Goal: Information Seeking & Learning: Learn about a topic

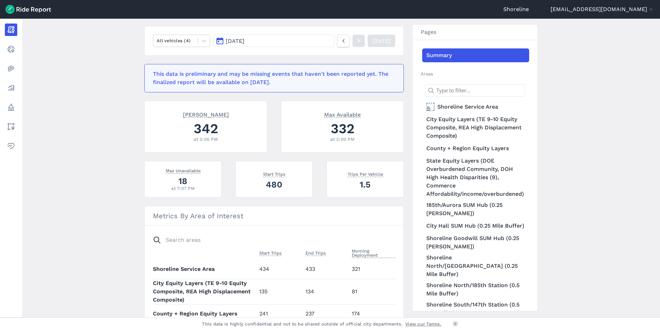
scroll to position [35, 0]
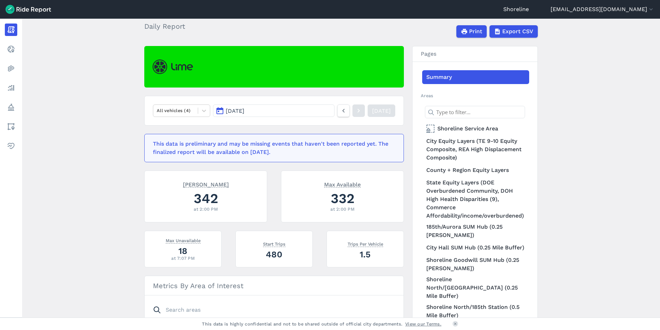
click at [309, 108] on button "[DATE]" at bounding box center [274, 110] width 122 height 12
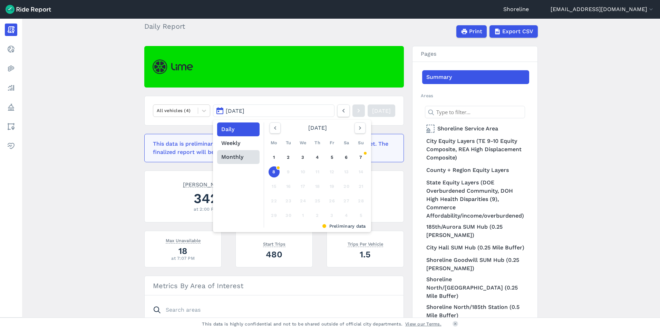
click at [231, 157] on button "Monthly" at bounding box center [238, 157] width 42 height 14
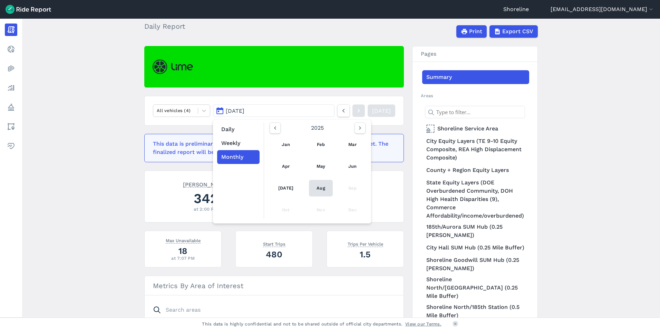
click at [317, 188] on link "Aug" at bounding box center [321, 188] width 24 height 17
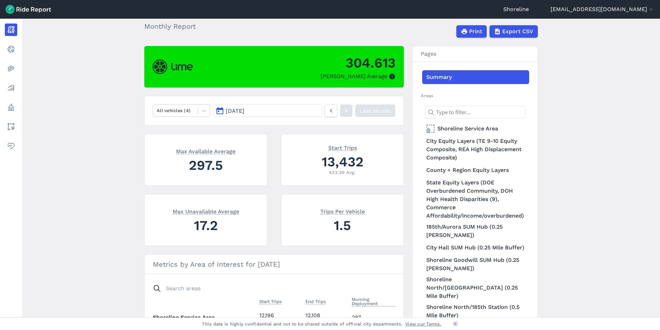
click at [255, 108] on button "[DATE]" at bounding box center [267, 110] width 109 height 12
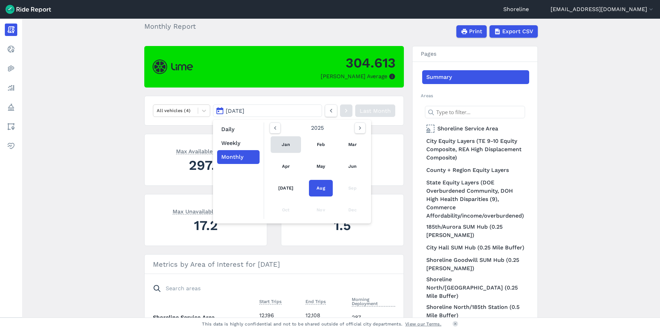
click at [283, 148] on link "Jan" at bounding box center [286, 144] width 30 height 17
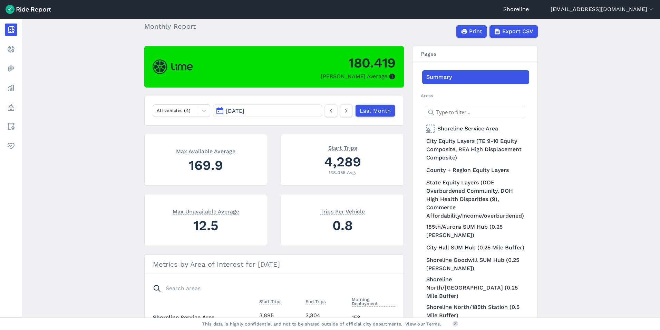
click at [291, 111] on button "[DATE]" at bounding box center [267, 110] width 109 height 12
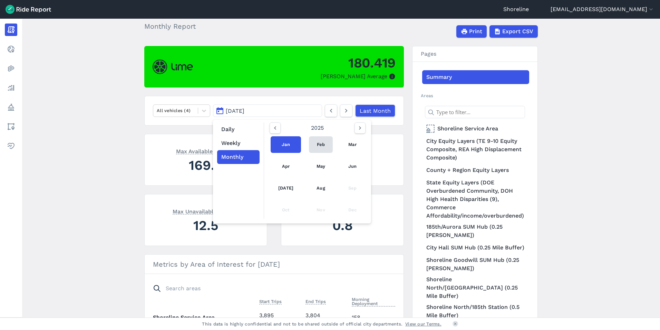
click at [313, 145] on link "Feb" at bounding box center [321, 144] width 24 height 17
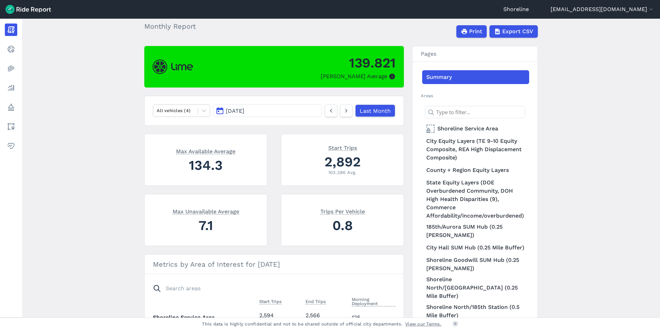
click at [296, 112] on button "[DATE]" at bounding box center [267, 110] width 109 height 12
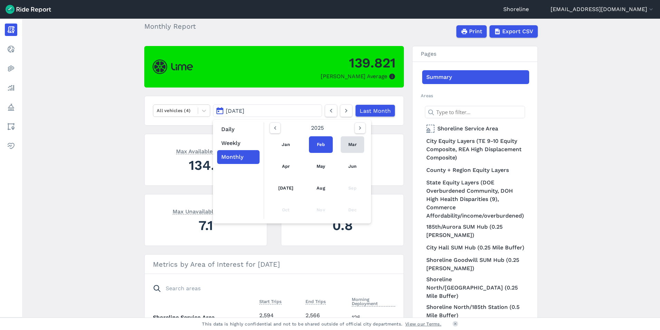
click at [351, 146] on link "Mar" at bounding box center [352, 144] width 23 height 17
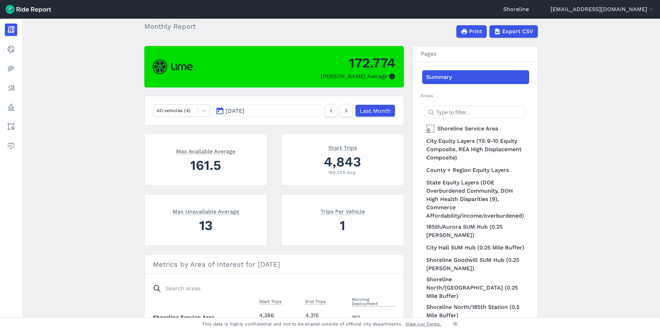
click at [277, 112] on button "[DATE]" at bounding box center [267, 110] width 109 height 12
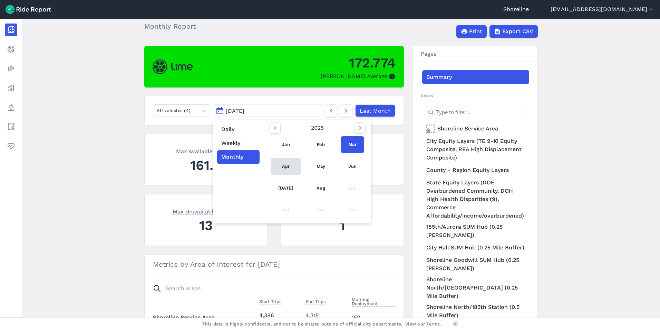
click at [285, 162] on link "Apr" at bounding box center [286, 166] width 30 height 17
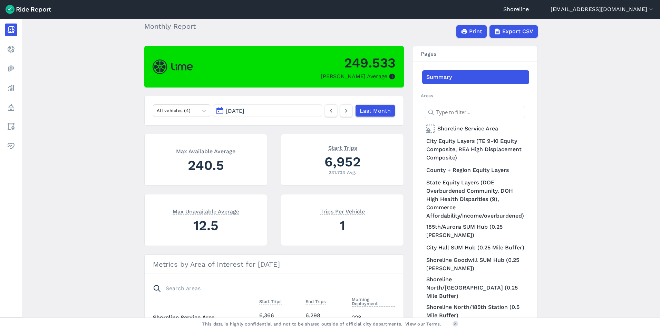
click at [275, 110] on button "[DATE]" at bounding box center [267, 110] width 109 height 12
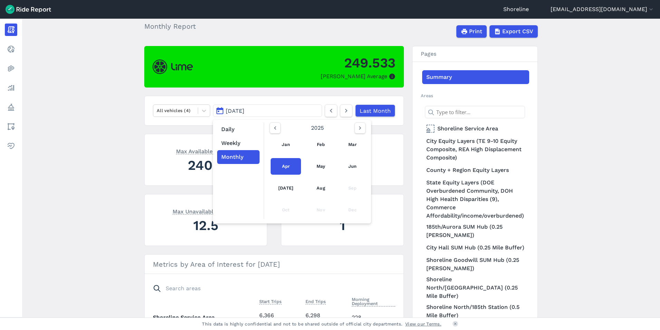
click at [309, 167] on link "May" at bounding box center [321, 166] width 24 height 17
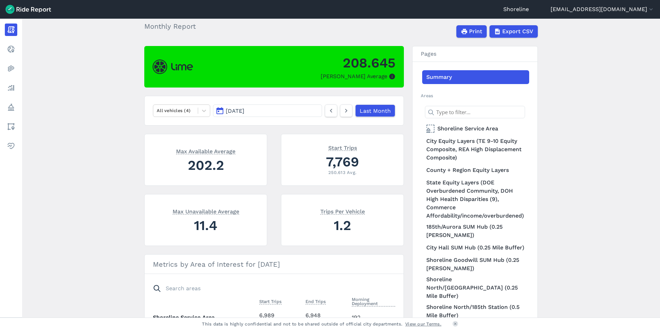
click at [284, 108] on button "[DATE]" at bounding box center [267, 110] width 109 height 12
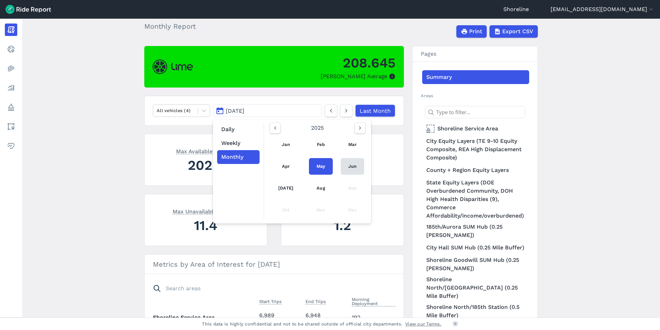
click at [352, 167] on link "Jun" at bounding box center [352, 166] width 23 height 17
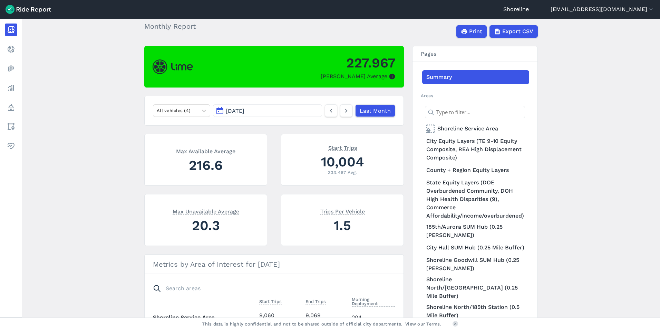
click at [293, 108] on button "[DATE]" at bounding box center [267, 110] width 109 height 12
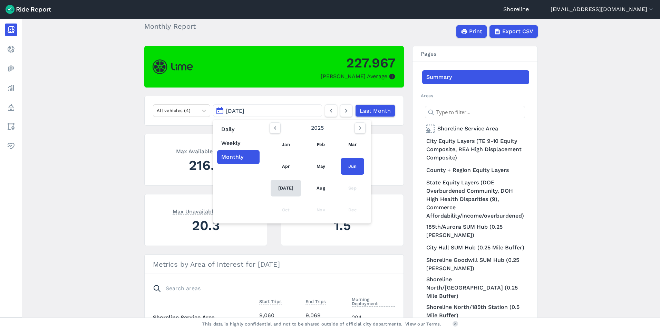
drag, startPoint x: 283, startPoint y: 191, endPoint x: 277, endPoint y: 166, distance: 25.6
click at [283, 191] on link "[DATE]" at bounding box center [286, 188] width 30 height 17
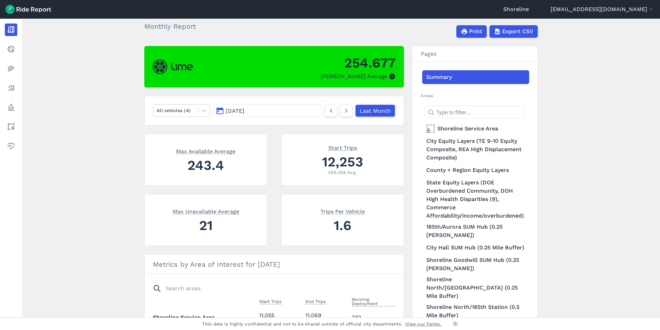
click at [276, 109] on button "[DATE]" at bounding box center [267, 110] width 109 height 12
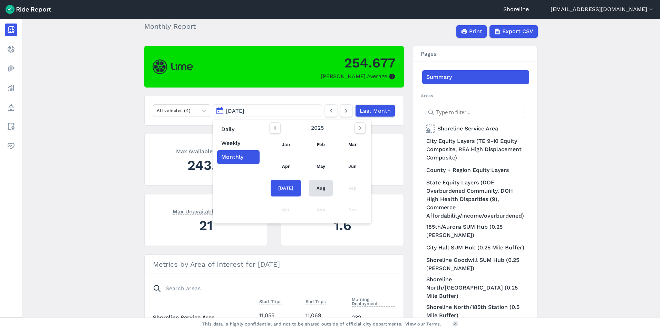
click at [314, 186] on link "Aug" at bounding box center [321, 188] width 24 height 17
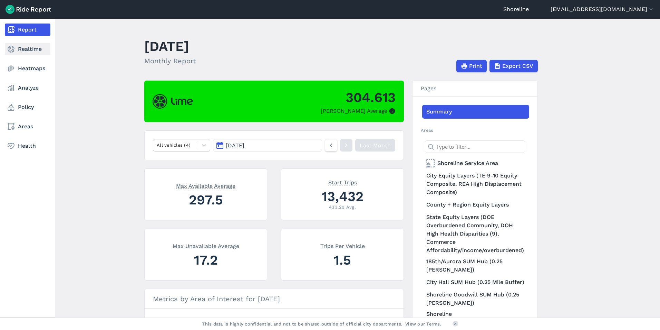
click at [40, 54] on link "Realtime" at bounding box center [28, 49] width 46 height 12
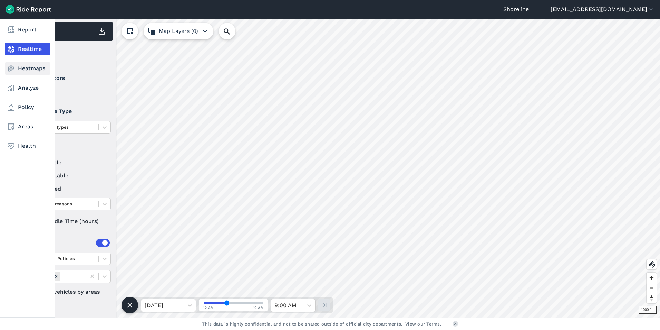
click at [14, 70] on icon at bounding box center [11, 68] width 8 height 8
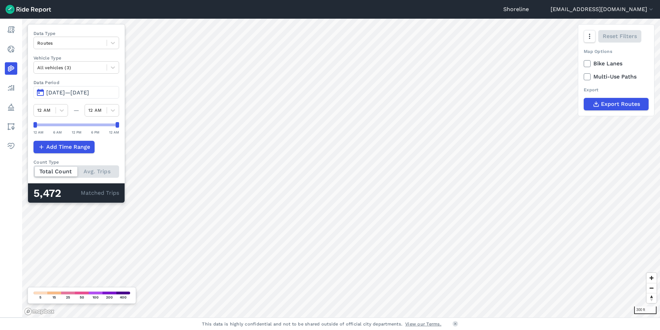
click at [65, 91] on span "[DATE]—[DATE]" at bounding box center [67, 92] width 43 height 7
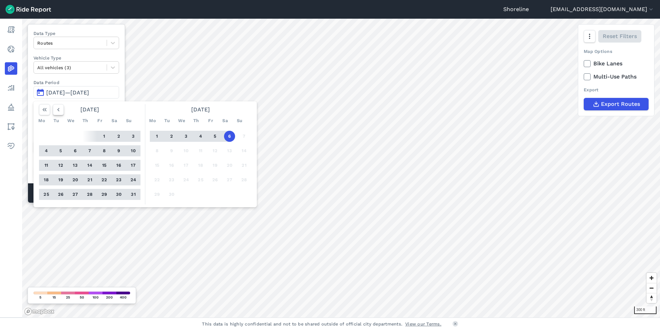
click at [56, 110] on icon "button" at bounding box center [58, 109] width 7 height 7
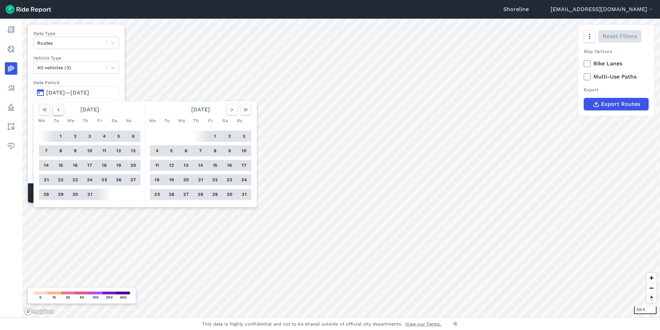
click at [56, 110] on icon "button" at bounding box center [58, 109] width 7 height 7
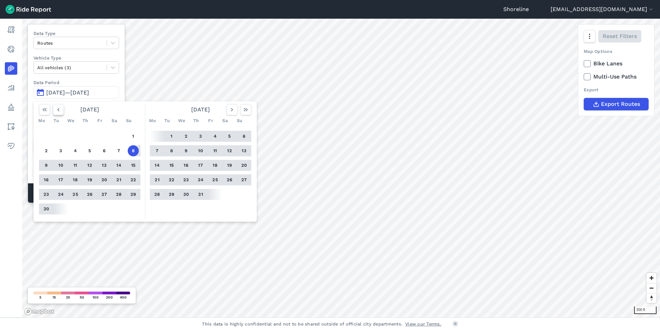
click at [56, 110] on icon "button" at bounding box center [58, 109] width 7 height 7
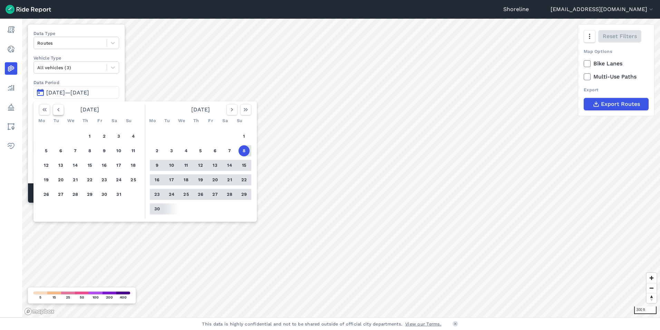
click at [56, 110] on icon "button" at bounding box center [58, 109] width 7 height 7
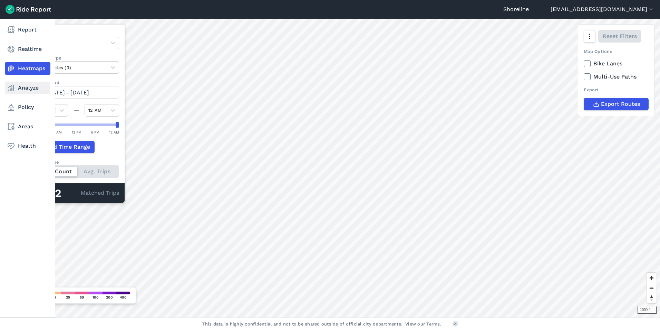
click at [15, 91] on icon at bounding box center [11, 88] width 8 height 8
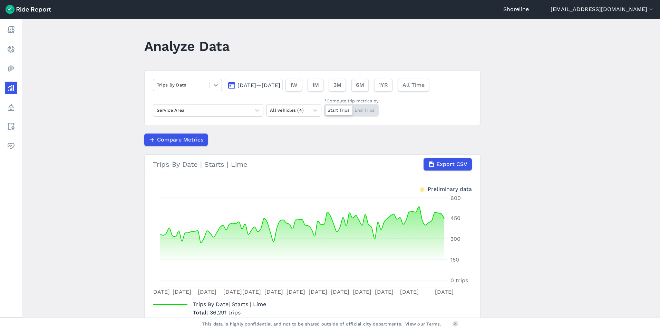
click at [219, 86] on div at bounding box center [216, 85] width 12 height 12
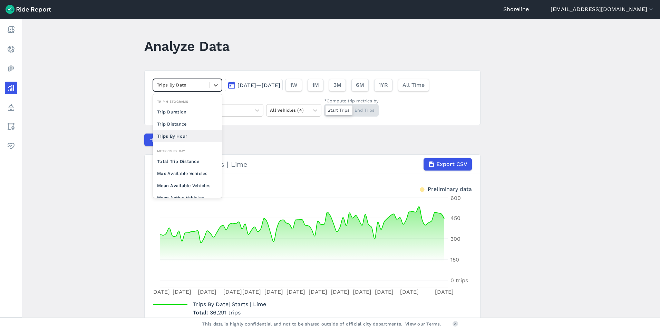
click at [183, 136] on div "Trips By Hour" at bounding box center [187, 136] width 69 height 12
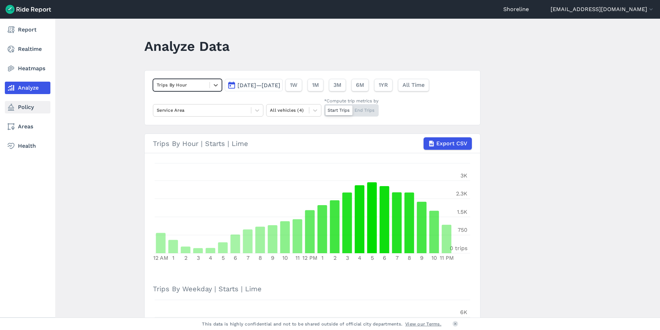
click at [12, 106] on icon at bounding box center [11, 107] width 8 height 8
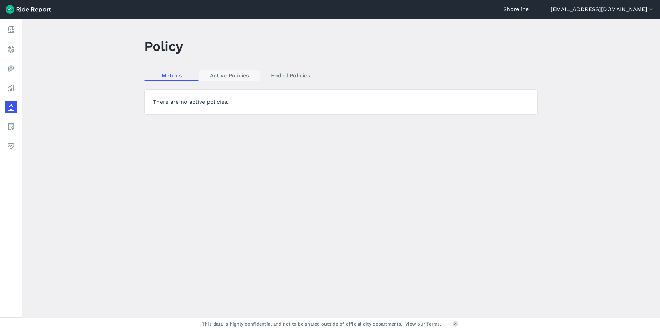
click at [235, 77] on link "Active Policies" at bounding box center [229, 75] width 61 height 10
click at [294, 75] on link "Ended Policies" at bounding box center [290, 75] width 61 height 10
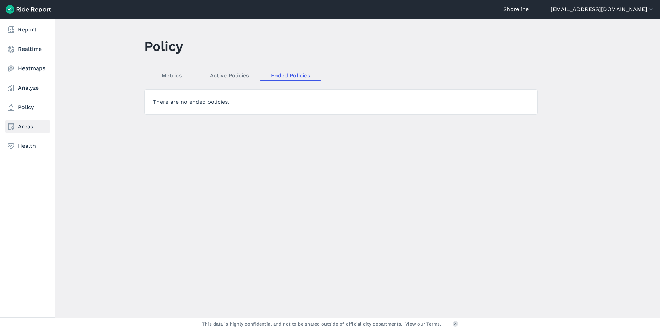
click at [11, 124] on icon at bounding box center [11, 126] width 8 height 8
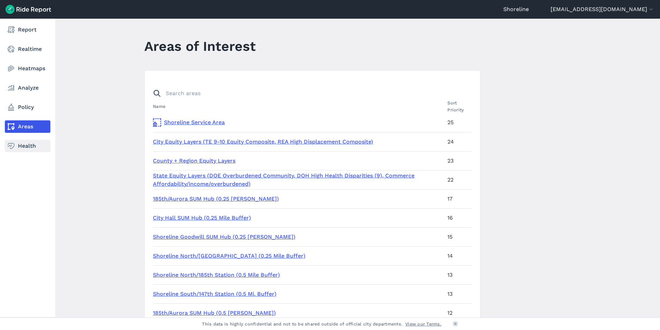
click at [10, 144] on icon at bounding box center [11, 146] width 8 height 8
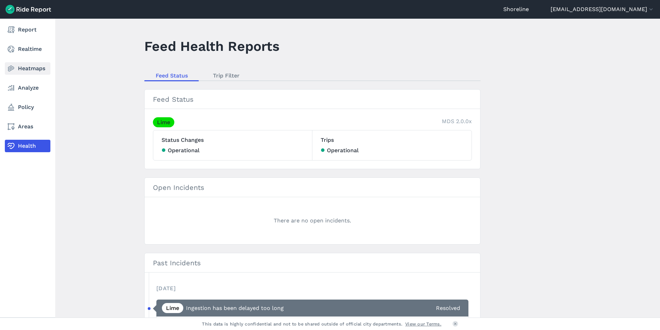
click at [25, 69] on link "Heatmaps" at bounding box center [28, 68] width 46 height 12
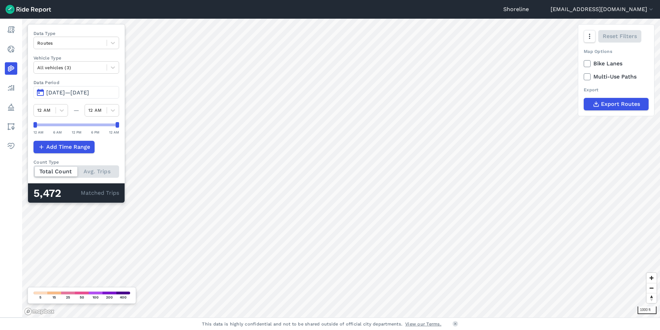
click at [585, 77] on use at bounding box center [587, 76] width 4 height 3
click at [584, 77] on input "Multi-Use Paths" at bounding box center [584, 75] width 0 height 4
click at [587, 66] on icon at bounding box center [587, 63] width 6 height 7
click at [584, 64] on input "Bike Lanes" at bounding box center [584, 61] width 0 height 4
click at [586, 76] on icon at bounding box center [587, 76] width 6 height 7
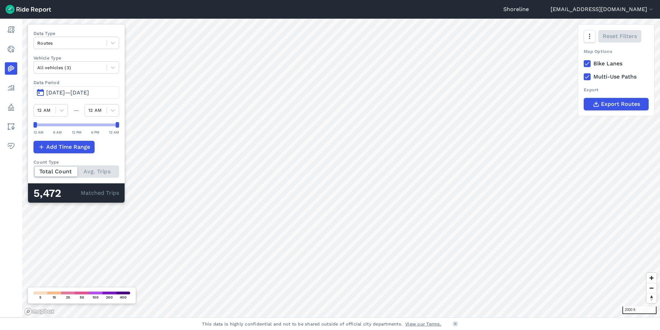
click at [584, 76] on input "Multi-Use Paths" at bounding box center [584, 75] width 0 height 4
click at [586, 61] on icon at bounding box center [587, 63] width 6 height 7
click at [584, 61] on input "Bike Lanes" at bounding box center [584, 61] width 0 height 4
click at [590, 77] on icon at bounding box center [587, 76] width 6 height 7
click at [584, 77] on input "Multi-Use Paths" at bounding box center [584, 75] width 0 height 4
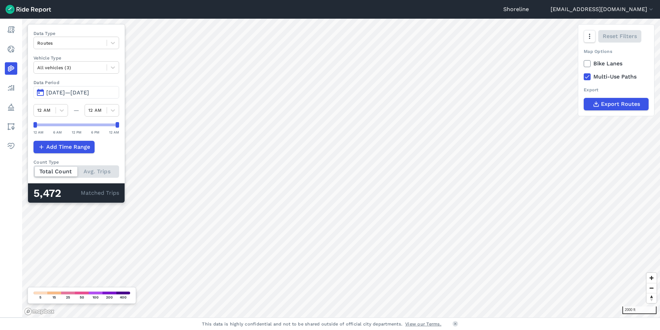
click at [589, 77] on icon at bounding box center [587, 76] width 6 height 7
click at [584, 77] on input "Multi-Use Paths" at bounding box center [584, 75] width 0 height 4
click at [589, 77] on icon at bounding box center [587, 76] width 6 height 7
click at [584, 77] on input "Multi-Use Paths" at bounding box center [584, 75] width 0 height 4
click at [589, 77] on icon at bounding box center [587, 76] width 6 height 7
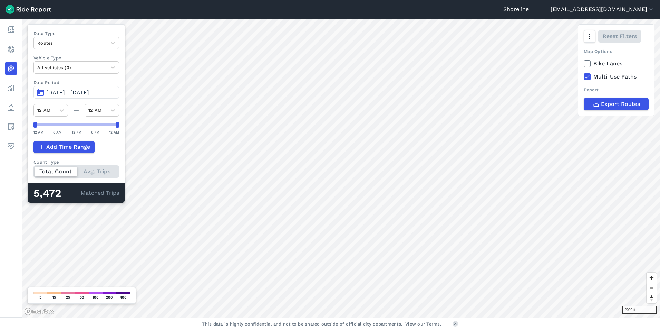
click at [584, 77] on input "Multi-Use Paths" at bounding box center [584, 75] width 0 height 4
click at [589, 77] on icon at bounding box center [587, 76] width 6 height 7
click at [584, 77] on input "Multi-Use Paths" at bounding box center [584, 75] width 0 height 4
click at [589, 77] on icon at bounding box center [587, 76] width 6 height 7
click at [584, 77] on input "Multi-Use Paths" at bounding box center [584, 75] width 0 height 4
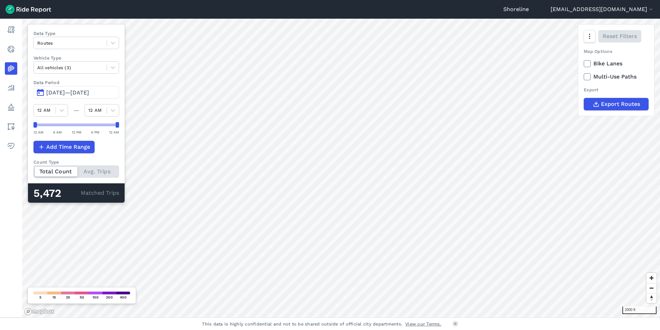
click at [589, 64] on icon at bounding box center [587, 63] width 6 height 7
click at [584, 64] on input "Bike Lanes" at bounding box center [584, 61] width 0 height 4
click at [589, 64] on icon at bounding box center [587, 63] width 6 height 7
click at [584, 64] on input "Bike Lanes" at bounding box center [584, 61] width 0 height 4
click at [589, 64] on icon at bounding box center [587, 63] width 6 height 7
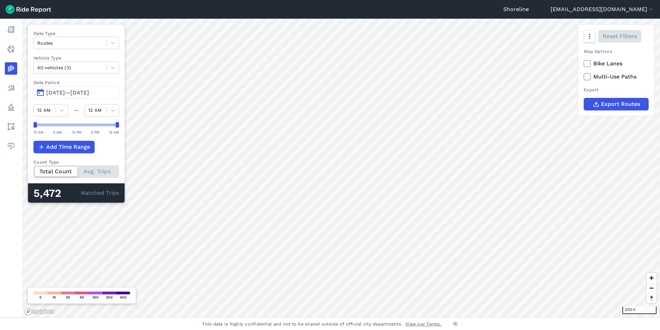
click at [584, 64] on input "Bike Lanes" at bounding box center [584, 61] width 0 height 4
click at [589, 64] on icon at bounding box center [587, 63] width 6 height 7
click at [584, 64] on input "Bike Lanes" at bounding box center [584, 61] width 0 height 4
click at [589, 64] on icon at bounding box center [587, 63] width 6 height 7
click at [584, 64] on input "Bike Lanes" at bounding box center [584, 61] width 0 height 4
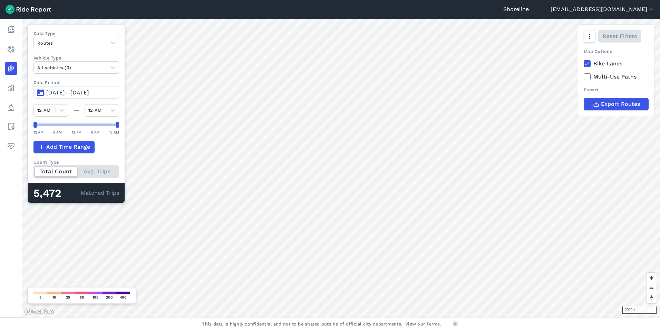
click at [588, 64] on use at bounding box center [587, 63] width 4 height 3
click at [584, 64] on input "Bike Lanes" at bounding box center [584, 61] width 0 height 4
click at [588, 64] on use at bounding box center [587, 63] width 4 height 3
click at [584, 64] on input "Bike Lanes" at bounding box center [584, 61] width 0 height 4
click at [588, 63] on use at bounding box center [587, 63] width 4 height 3
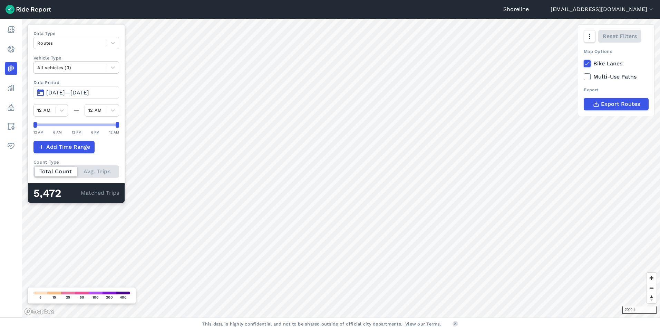
click at [584, 63] on input "Bike Lanes" at bounding box center [584, 61] width 0 height 4
click at [588, 63] on icon at bounding box center [587, 63] width 6 height 7
click at [584, 63] on input "Bike Lanes" at bounding box center [584, 61] width 0 height 4
click at [588, 63] on icon at bounding box center [587, 63] width 6 height 7
click at [584, 63] on input "Bike Lanes" at bounding box center [584, 61] width 0 height 4
